Goal: Find specific page/section: Find specific page/section

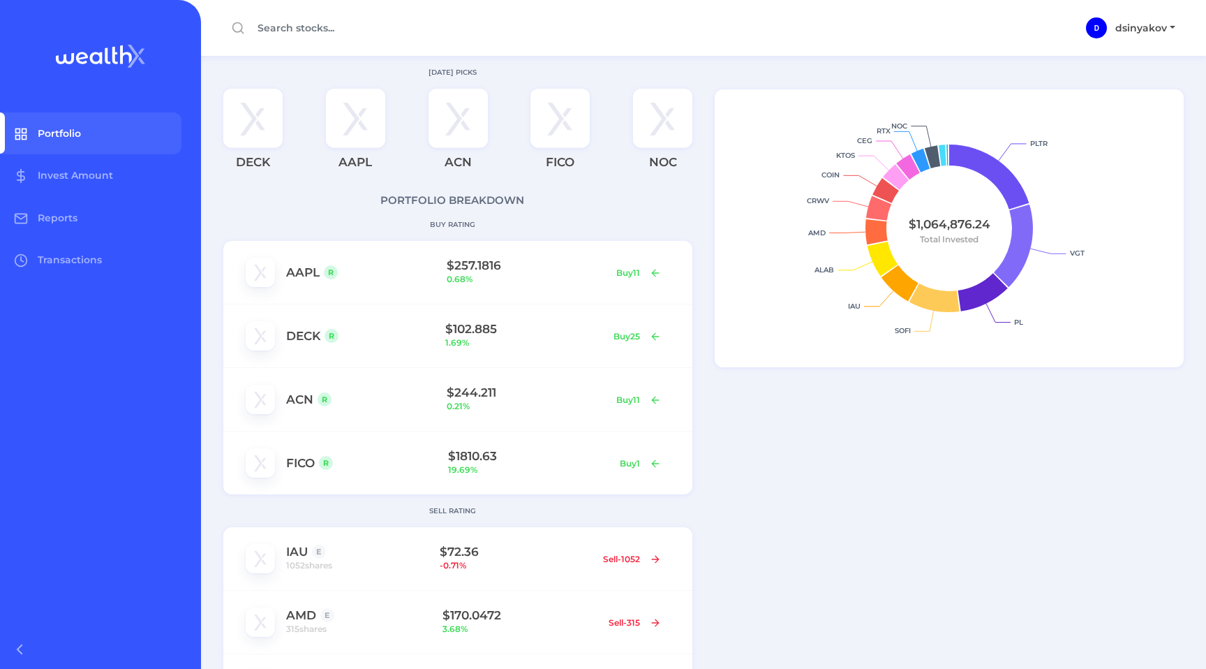
scroll to position [521, 0]
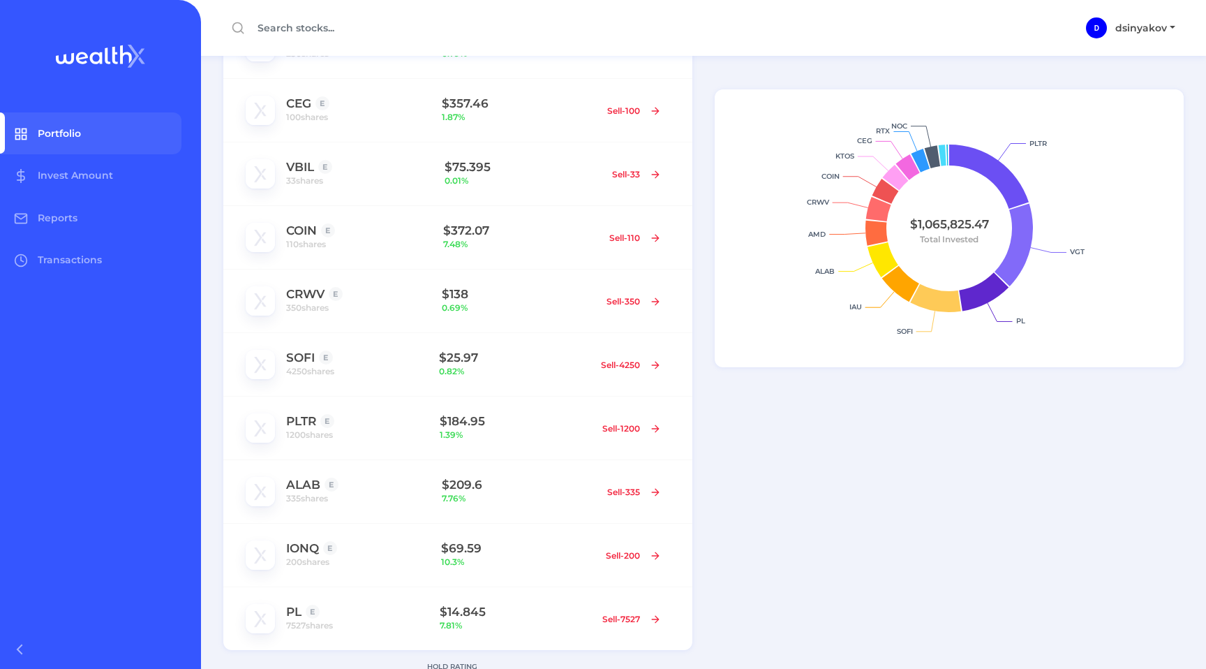
scroll to position [761, 0]
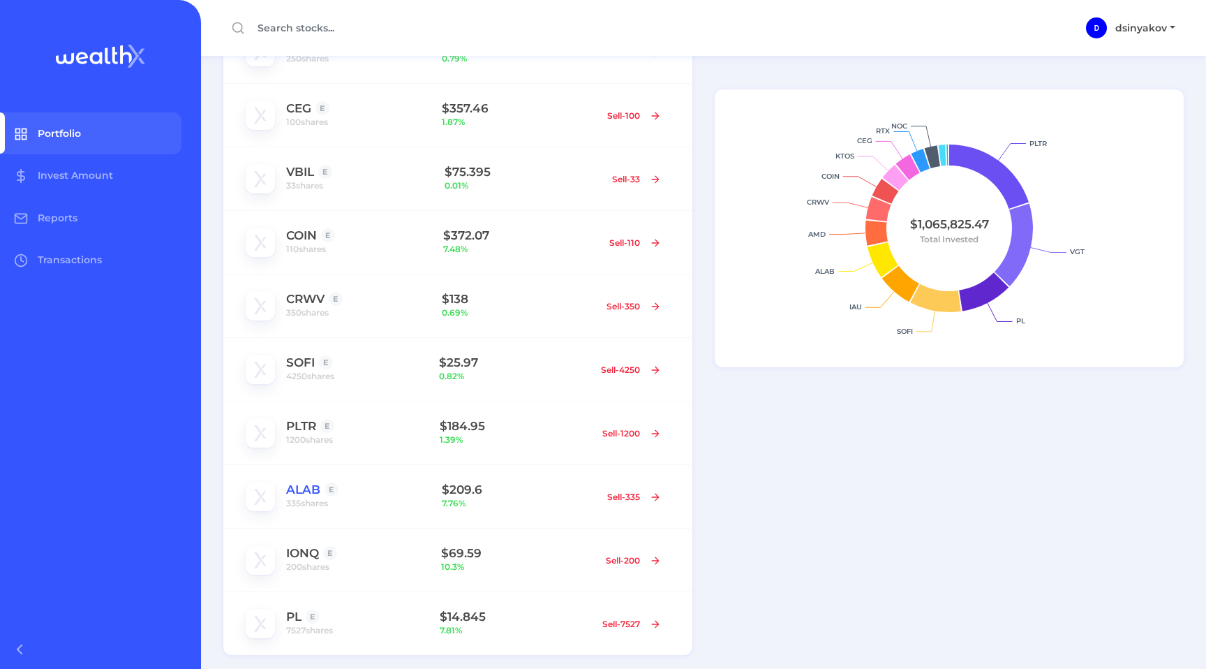
click at [295, 489] on link "ALAB" at bounding box center [303, 489] width 34 height 14
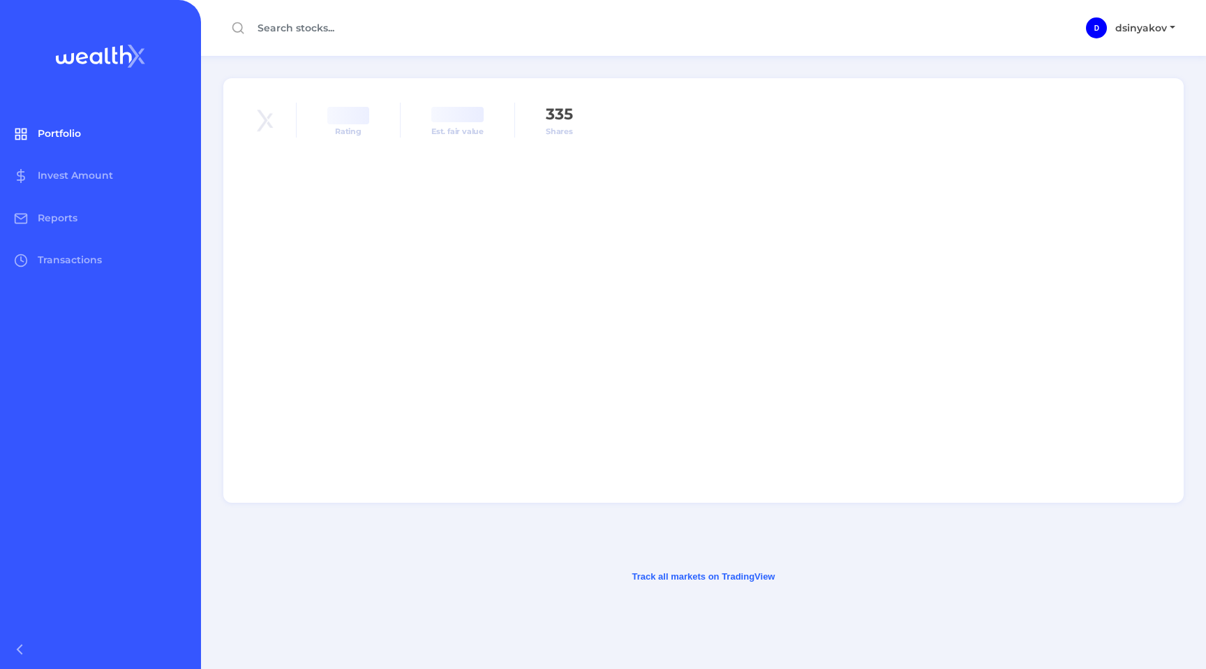
click at [71, 138] on span "Portfolio" at bounding box center [59, 133] width 43 height 13
